Goal: Check status

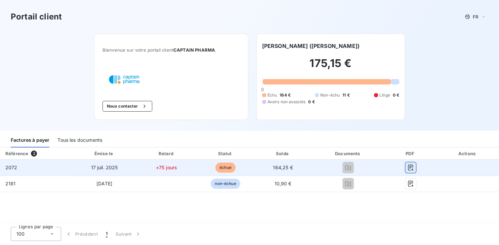
click at [406, 166] on button "button" at bounding box center [410, 168] width 11 height 11
click at [224, 169] on span "échue" at bounding box center [225, 168] width 20 height 10
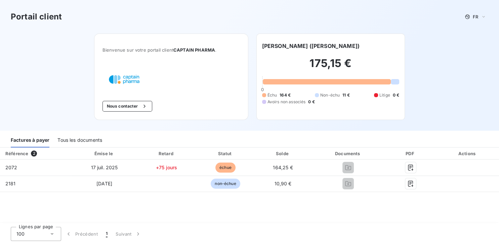
click at [76, 140] on div "Tous les documents" at bounding box center [79, 141] width 45 height 14
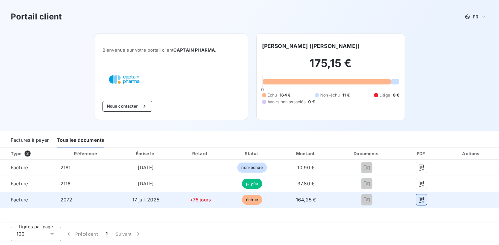
click at [425, 201] on button "button" at bounding box center [421, 200] width 11 height 11
click at [250, 200] on span "échue" at bounding box center [252, 200] width 20 height 10
click at [211, 200] on td "+75 jours" at bounding box center [200, 200] width 52 height 16
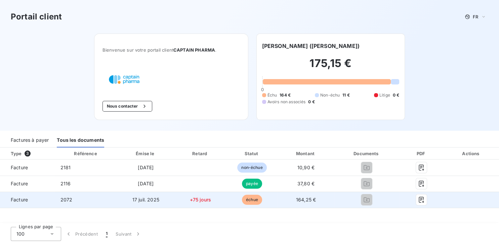
click at [455, 196] on td at bounding box center [471, 200] width 55 height 16
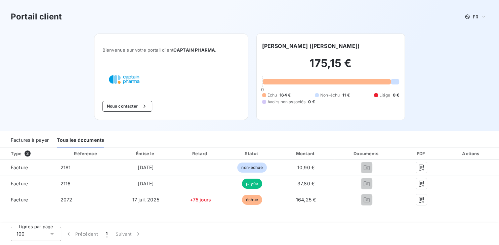
click at [355, 74] on h2 "175,15 €" at bounding box center [330, 67] width 137 height 20
click at [34, 135] on div "Factures à payer" at bounding box center [30, 141] width 38 height 14
